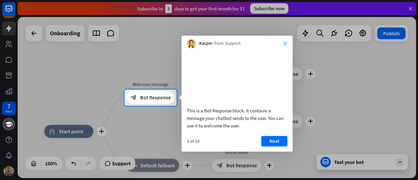
click at [285, 42] on icon "close" at bounding box center [286, 44] width 4 height 4
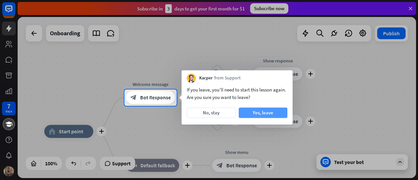
click at [251, 113] on button "Yes, leave" at bounding box center [263, 113] width 49 height 10
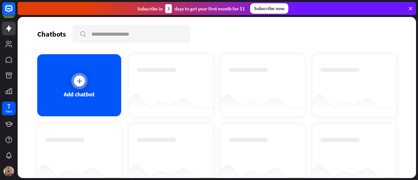
click at [86, 88] on div "Add chatbot" at bounding box center [79, 85] width 84 height 62
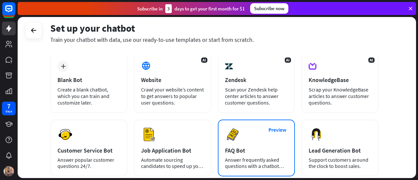
scroll to position [33, 0]
click at [271, 144] on div "Preview FAQ Bot [PERSON_NAME] frequently asked questions with a chatbot and sav…" at bounding box center [256, 147] width 77 height 57
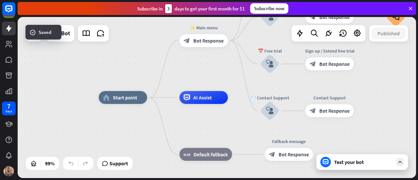
click at [127, 98] on span "Start point" at bounding box center [125, 97] width 24 height 7
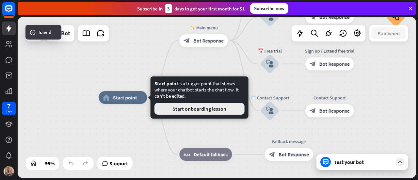
click at [189, 109] on button "Start onboarding lesson" at bounding box center [200, 109] width 90 height 12
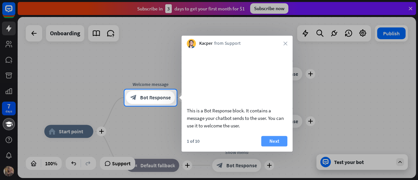
click at [278, 146] on button "Next" at bounding box center [275, 141] width 26 height 10
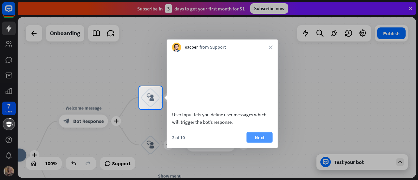
click at [264, 143] on button "Next" at bounding box center [260, 137] width 26 height 10
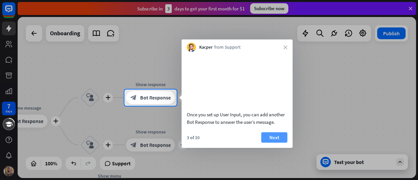
click at [279, 143] on button "Next" at bounding box center [275, 137] width 26 height 10
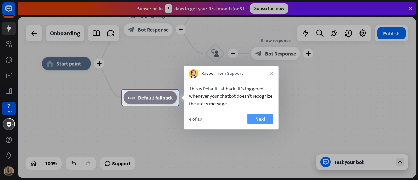
click at [267, 116] on button "Next" at bounding box center [260, 119] width 26 height 10
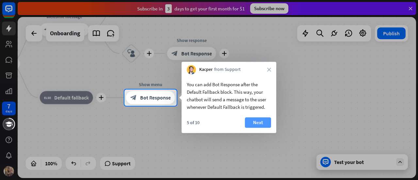
click at [269, 125] on button "Next" at bounding box center [258, 122] width 26 height 10
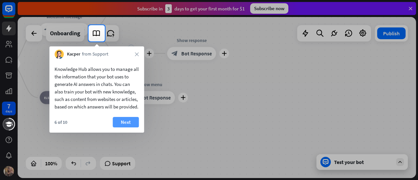
click at [135, 128] on button "Next" at bounding box center [126, 122] width 26 height 10
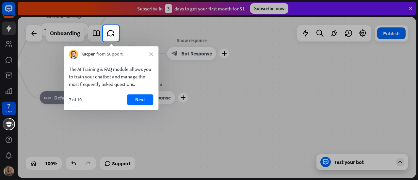
click at [122, 100] on div "7 of 10 Next" at bounding box center [111, 102] width 95 height 16
click at [135, 100] on button "Next" at bounding box center [140, 99] width 26 height 10
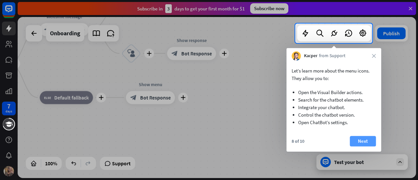
click at [364, 143] on button "Next" at bounding box center [363, 141] width 26 height 10
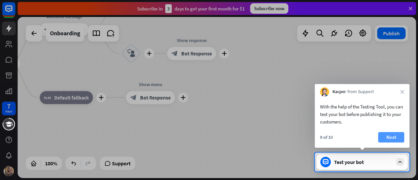
click at [383, 136] on button "Next" at bounding box center [392, 137] width 26 height 10
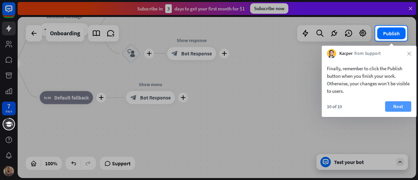
click at [406, 107] on button "Next" at bounding box center [398, 106] width 26 height 10
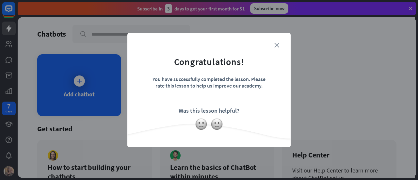
click at [279, 45] on icon "close" at bounding box center [277, 45] width 5 height 5
